Goal: Check status: Check status

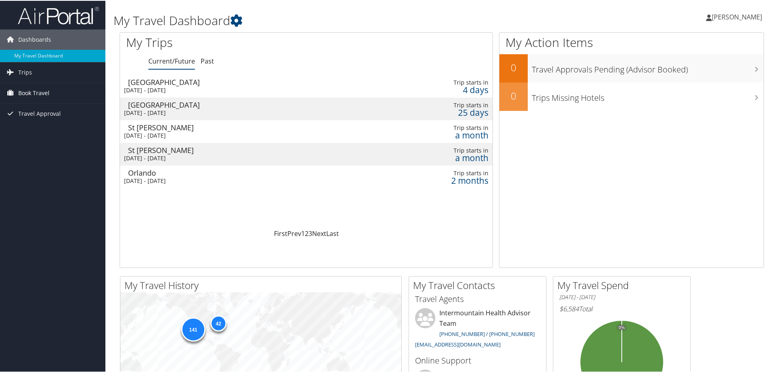
click at [32, 92] on span "Book Travel" at bounding box center [33, 92] width 31 height 20
click at [37, 133] on link "Book/Manage Online Trips" at bounding box center [52, 133] width 105 height 12
click at [145, 83] on div "[GEOGRAPHIC_DATA]" at bounding box center [241, 81] width 227 height 7
